Goal: Information Seeking & Learning: Learn about a topic

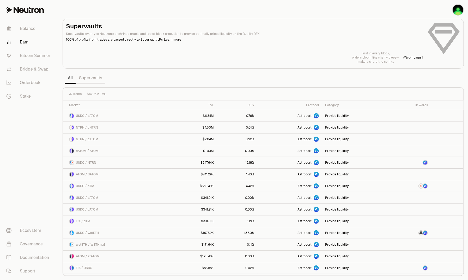
click at [86, 78] on link "Supervaults" at bounding box center [90, 78] width 29 height 10
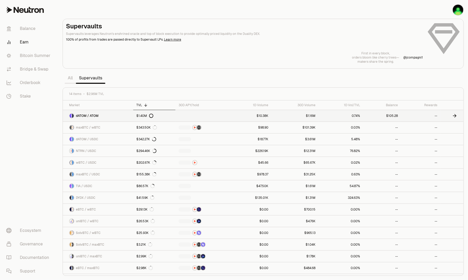
click at [84, 116] on span "dATOM / ATOM" at bounding box center [87, 116] width 23 height 4
